Goal: Obtain resource: Download file/media

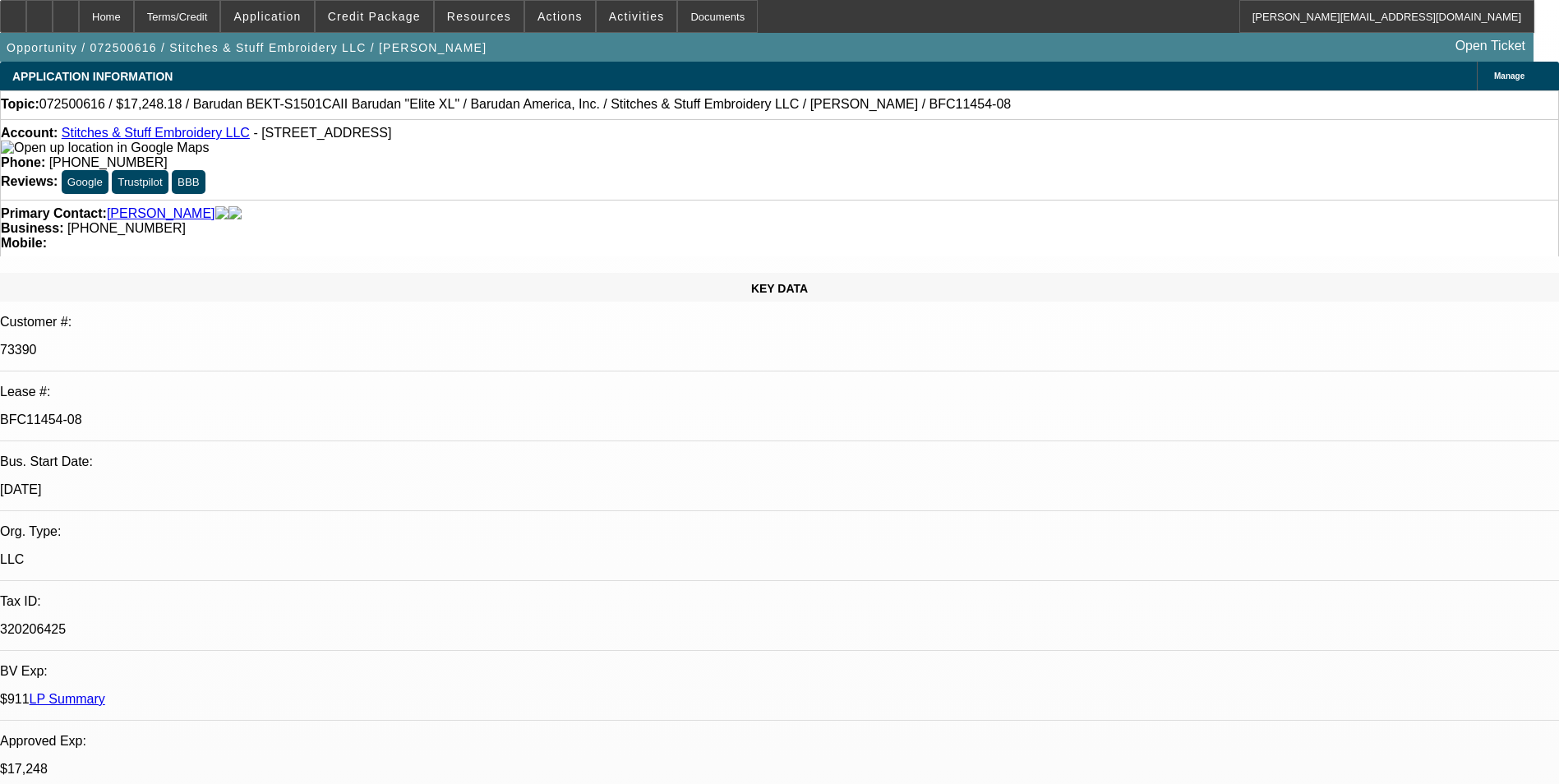
select select "0"
select select "2"
select select "0.1"
select select "0"
select select "2"
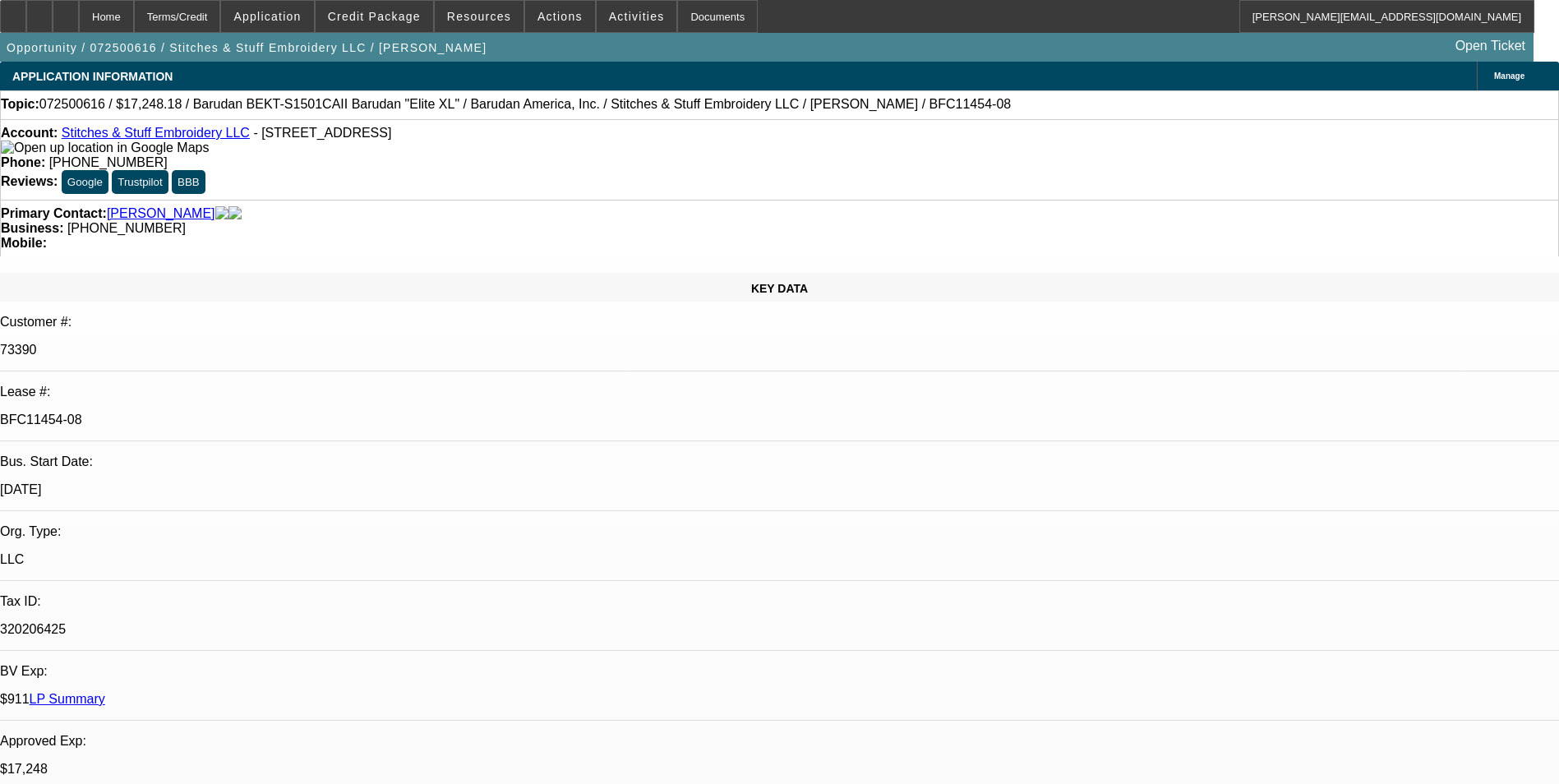
select select "0.1"
select select "0"
select select "2"
select select "0.1"
select select "1"
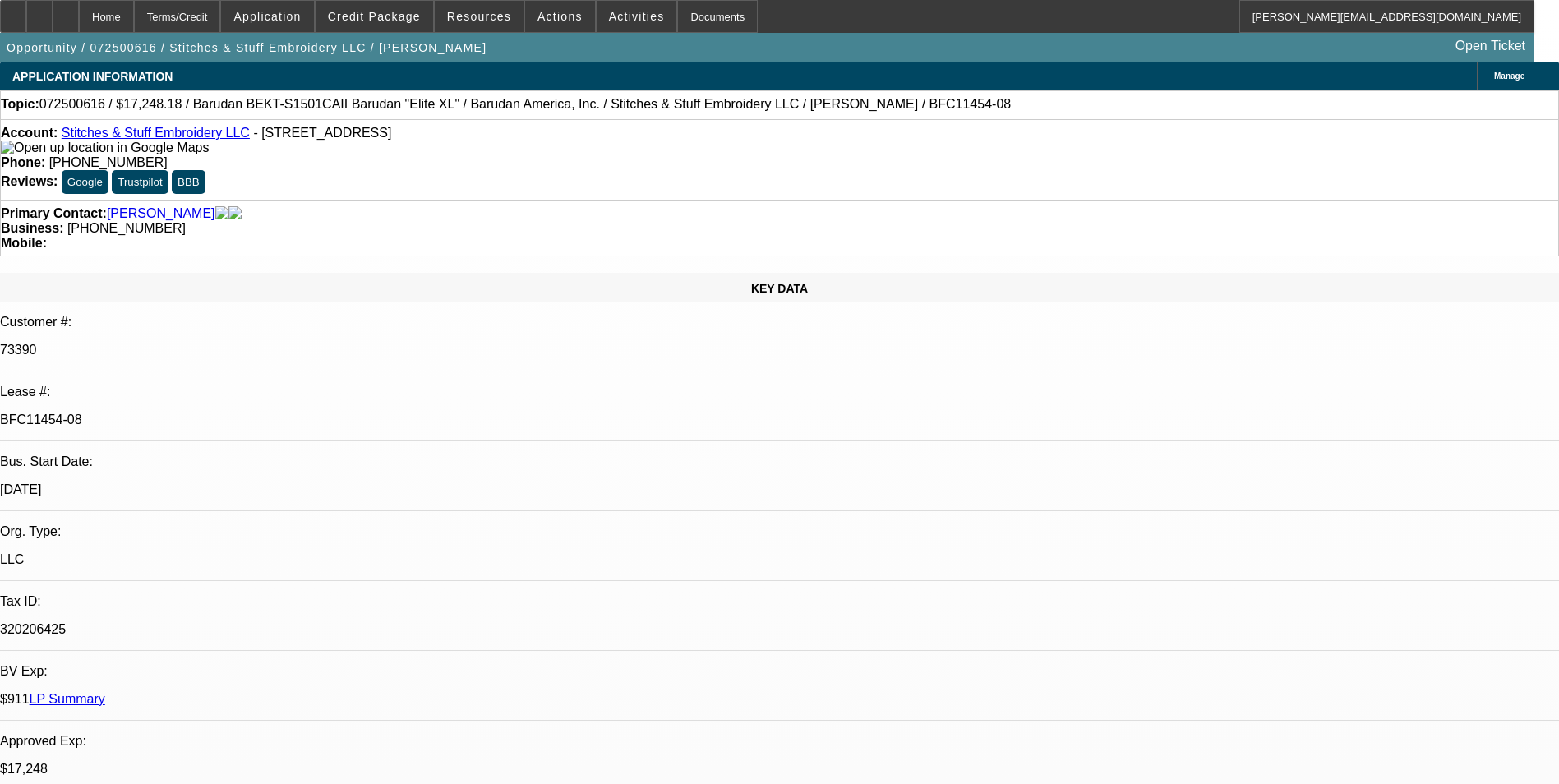
select select "2"
select select "4"
select select "1"
select select "2"
select select "4"
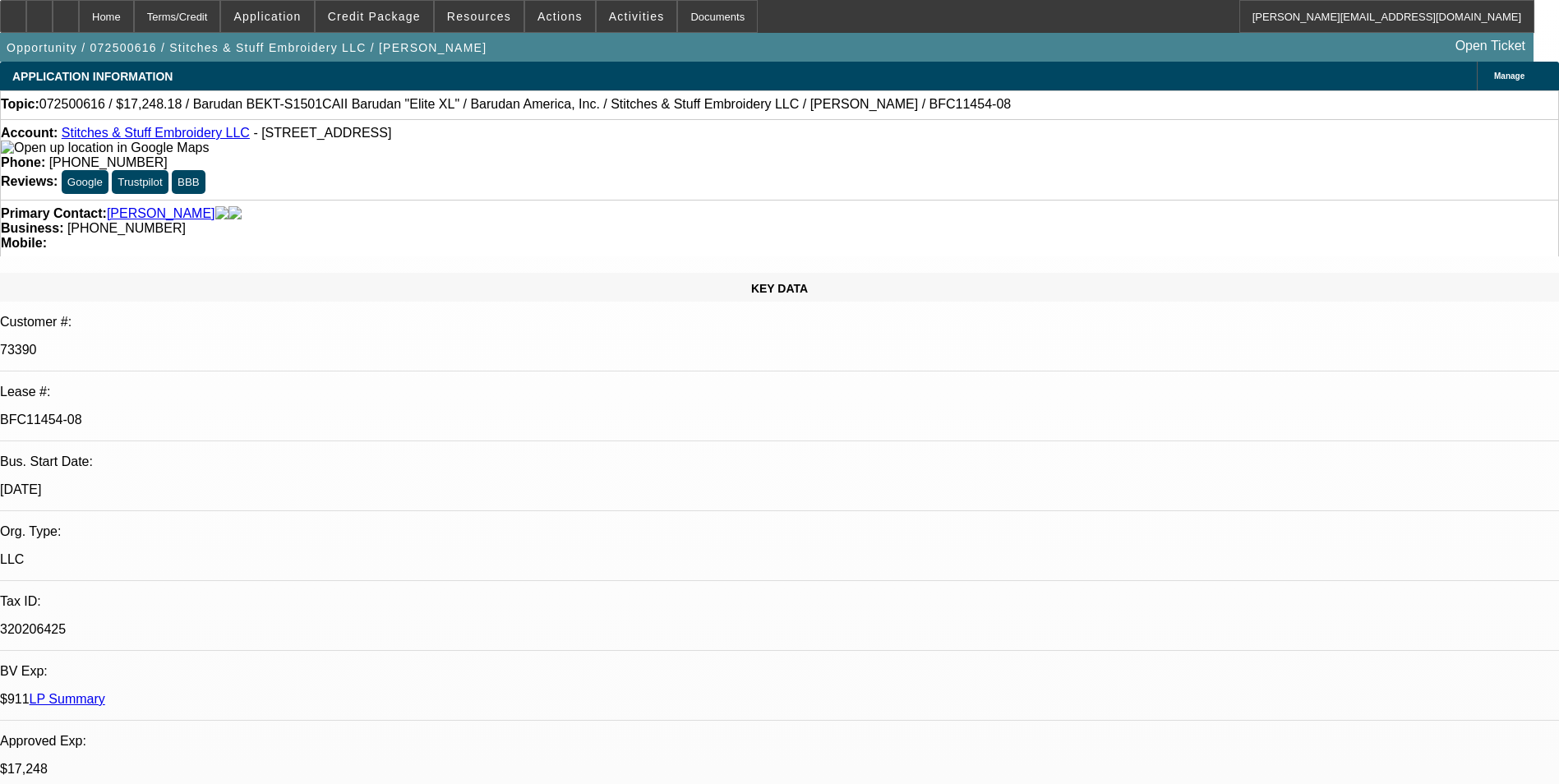
select select "1"
select select "2"
select select "4"
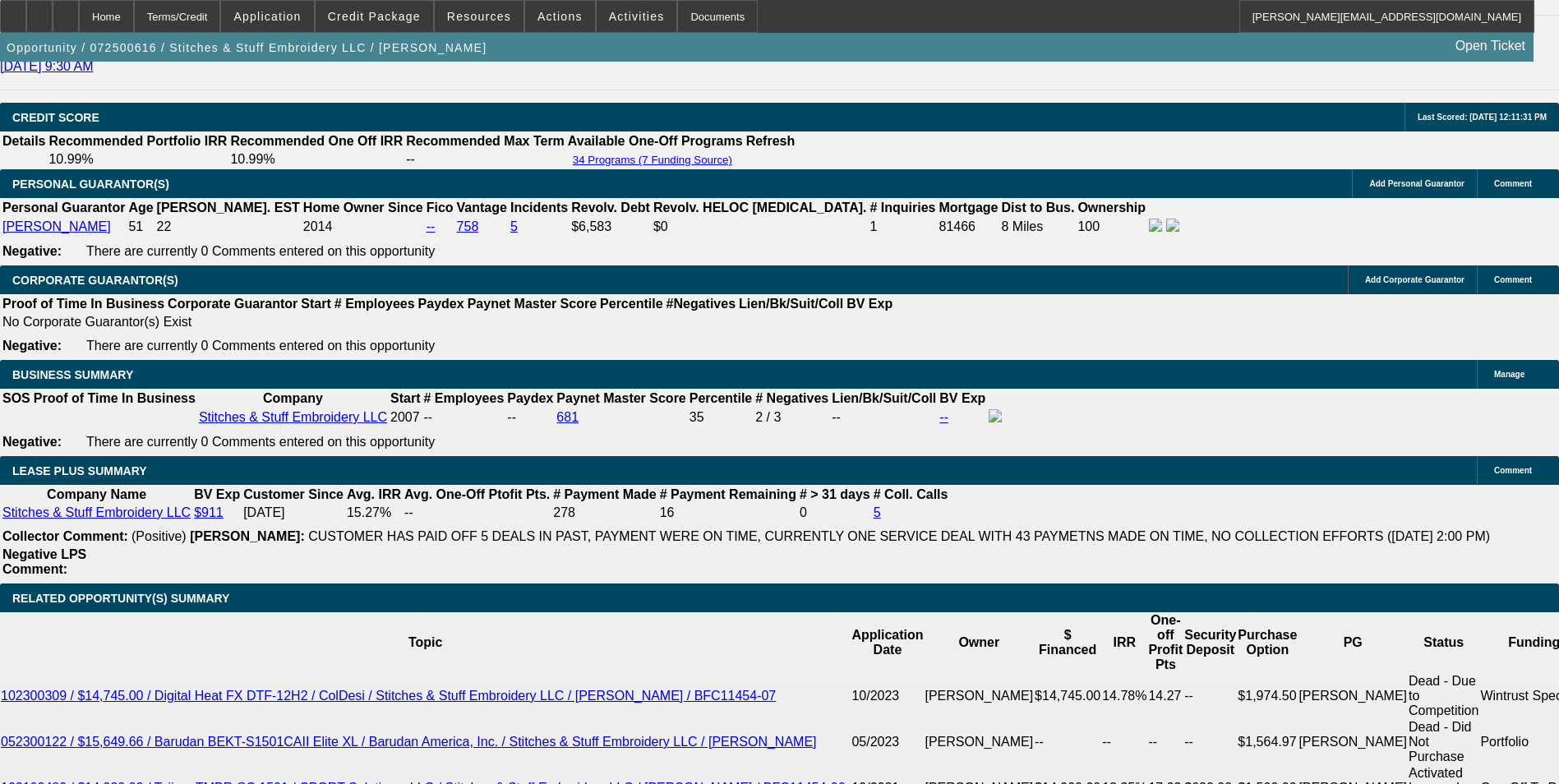
scroll to position [2520, 0]
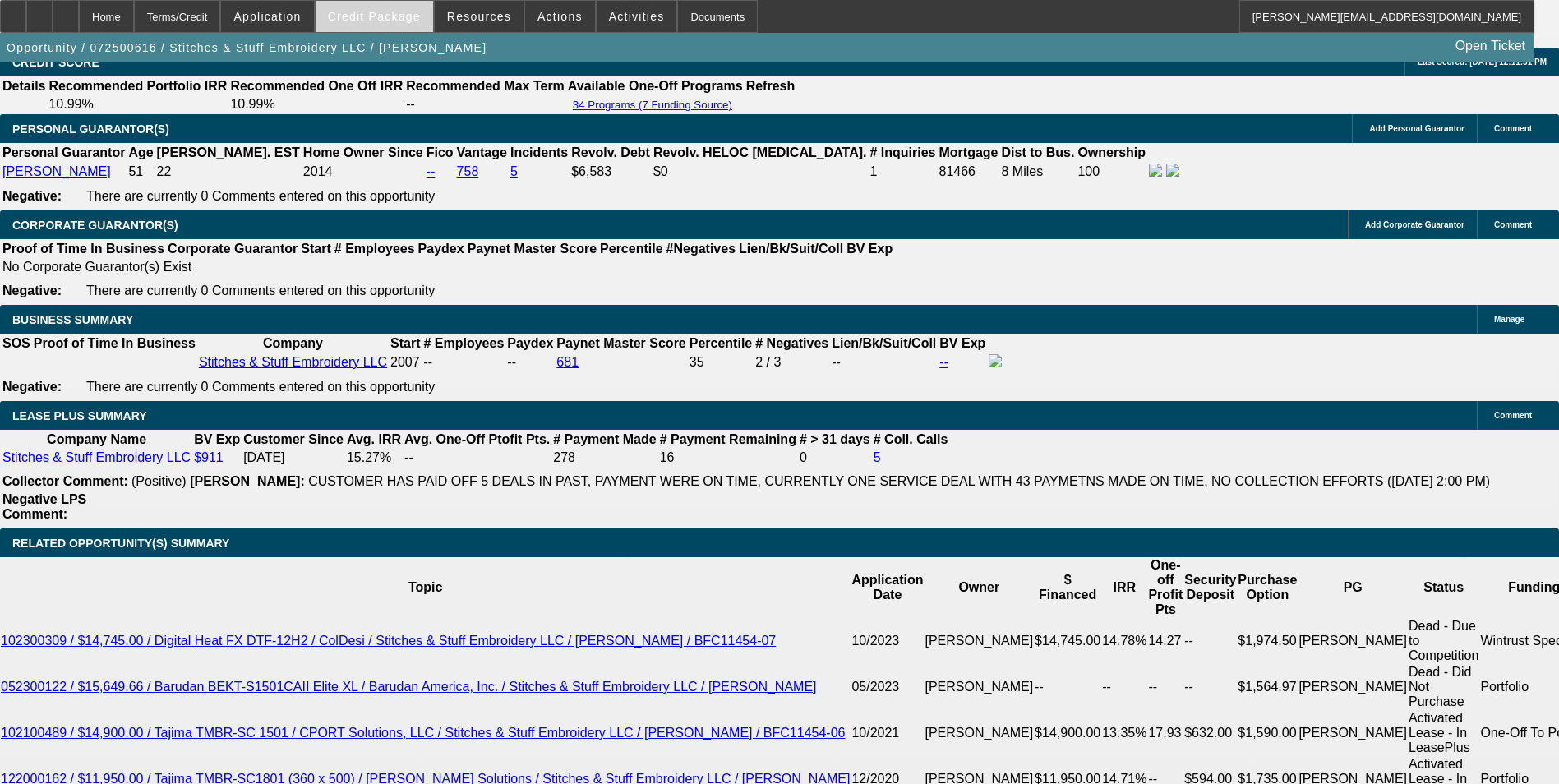
click at [374, 26] on span at bounding box center [374, 16] width 118 height 39
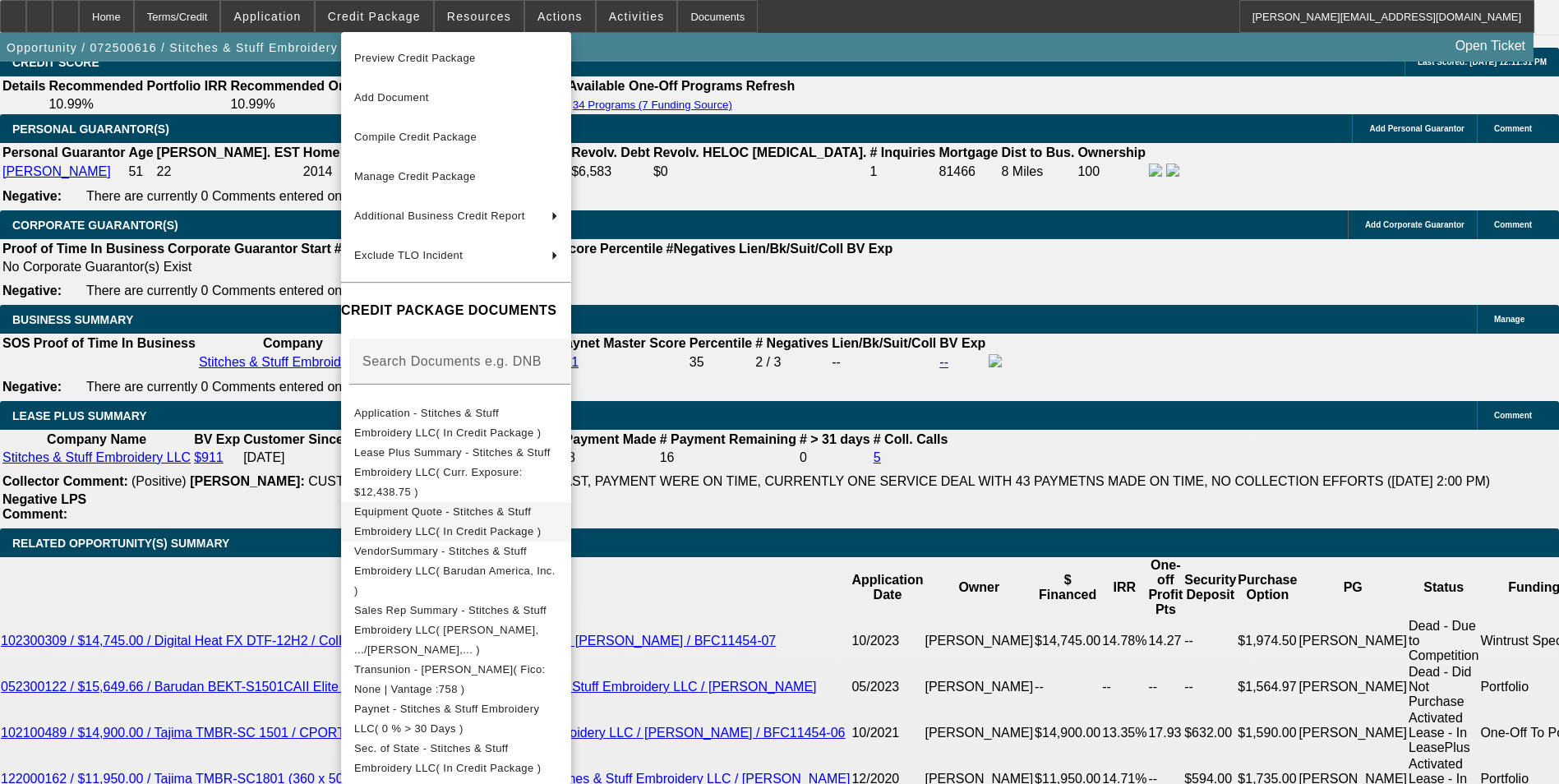
click at [492, 505] on span "Equipment Quote - Stitches & Stuff Embroidery LLC( In Credit Package )" at bounding box center [447, 521] width 187 height 33
